Goal: Transaction & Acquisition: Purchase product/service

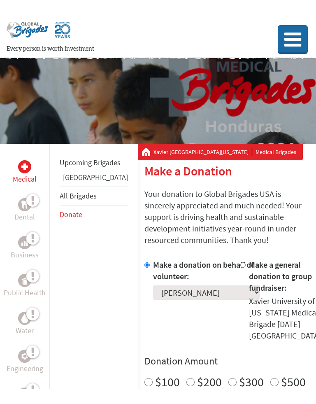
scroll to position [84, 0]
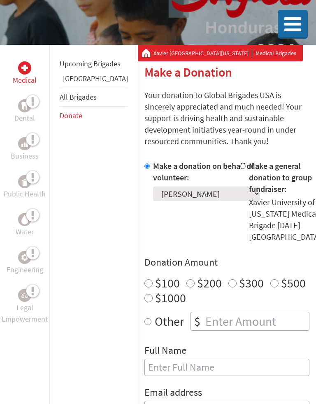
click at [144, 317] on input "Other" at bounding box center [147, 321] width 7 height 8
radio input "true"
click at [204, 312] on input "number" at bounding box center [256, 321] width 105 height 18
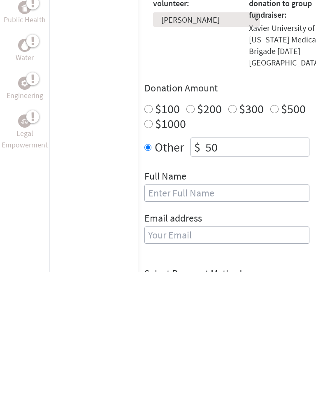
type input "50"
click at [144, 316] on input "text" at bounding box center [226, 324] width 165 height 17
type input "[PERSON_NAME]"
click at [144, 343] on div "Email address" at bounding box center [226, 364] width 165 height 42
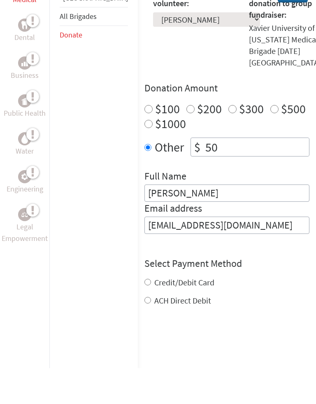
scroll to position [226, 0]
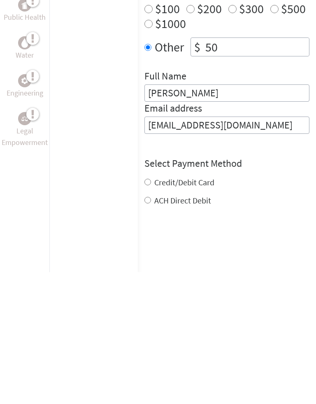
type input "[EMAIL_ADDRESS][DOMAIN_NAME]"
click at [144, 308] on div "Credit/Debit Card ACH Direct Debit" at bounding box center [226, 323] width 165 height 30
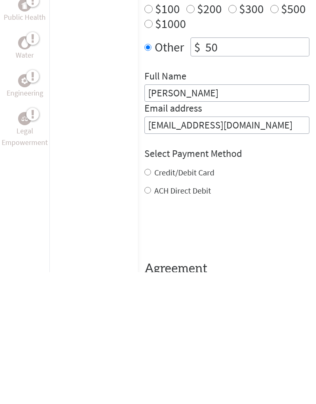
scroll to position [358, 0]
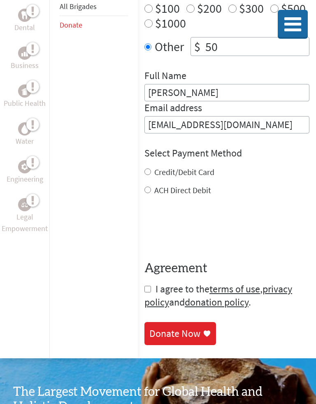
click at [144, 168] on input "Credit/Debit Card" at bounding box center [147, 171] width 7 height 7
radio input "true"
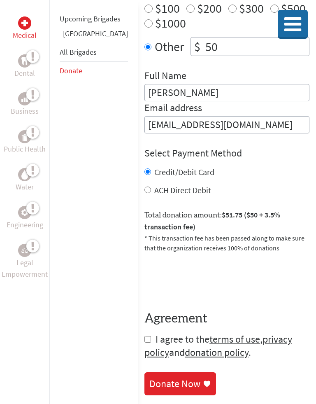
click at [144, 336] on input "checkbox" at bounding box center [147, 339] width 7 height 7
checkbox input "true"
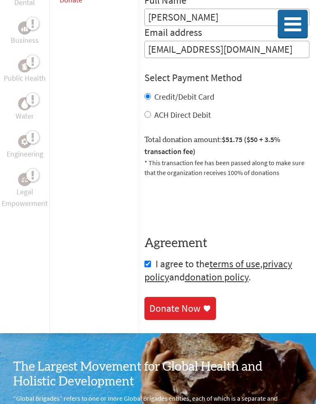
scroll to position [433, 0]
click at [151, 302] on div "Donate Now" at bounding box center [174, 308] width 51 height 13
